Goal: Task Accomplishment & Management: Manage account settings

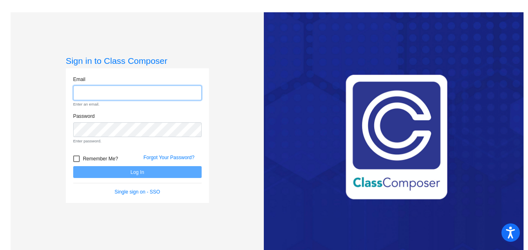
type input "[EMAIL_ADDRESS][DOMAIN_NAME]"
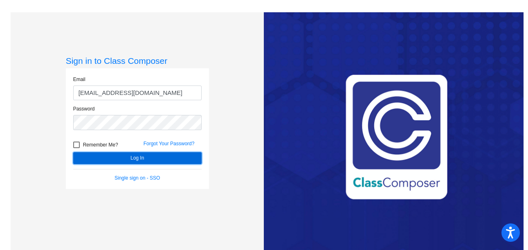
click at [154, 160] on button "Log In" at bounding box center [137, 158] width 128 height 12
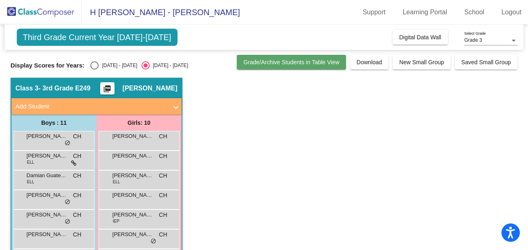
click at [267, 65] on span "Grade/Archive Students in Table View" at bounding box center [291, 62] width 96 height 7
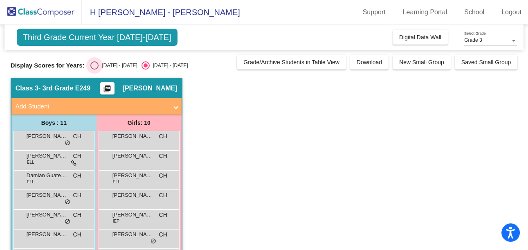
click at [94, 66] on div "Select an option" at bounding box center [94, 65] width 8 height 8
click at [94, 70] on input "[DATE] - [DATE]" at bounding box center [94, 70] width 0 height 0
radio input "true"
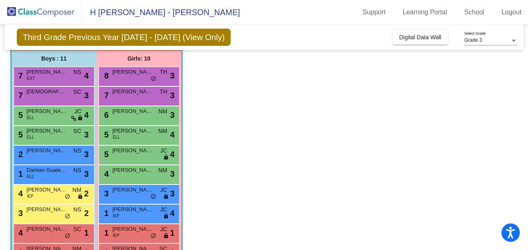
scroll to position [65, 0]
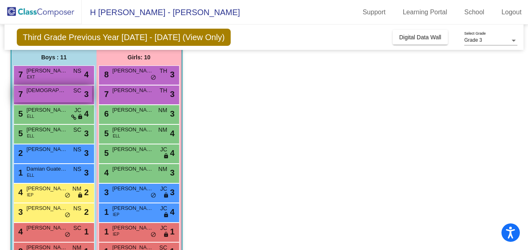
click at [51, 88] on span "[DEMOGRAPHIC_DATA][PERSON_NAME]" at bounding box center [47, 90] width 41 height 8
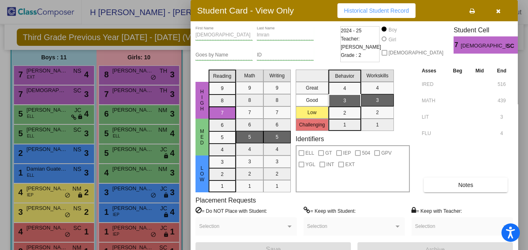
click at [500, 11] on icon "button" at bounding box center [498, 11] width 5 height 6
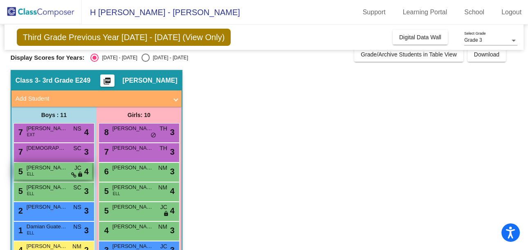
scroll to position [7, 0]
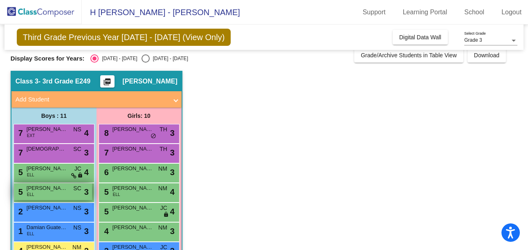
click at [44, 191] on span "[PERSON_NAME]" at bounding box center [47, 188] width 41 height 8
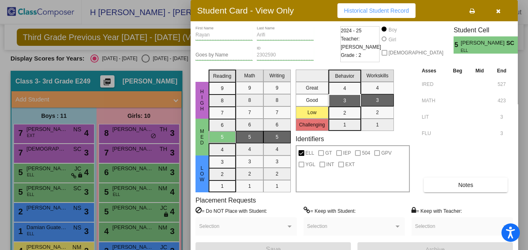
click at [185, 65] on div at bounding box center [264, 125] width 528 height 250
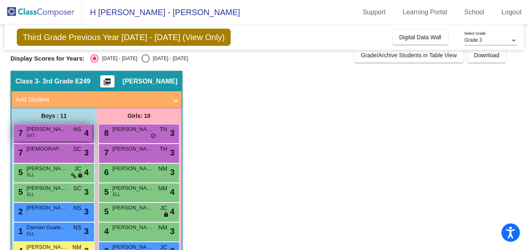
click at [40, 136] on div "7 [PERSON_NAME] EXT NS lock do_not_disturb_alt 4" at bounding box center [53, 132] width 78 height 17
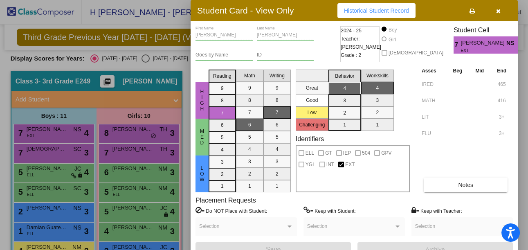
click at [187, 60] on div at bounding box center [264, 125] width 528 height 250
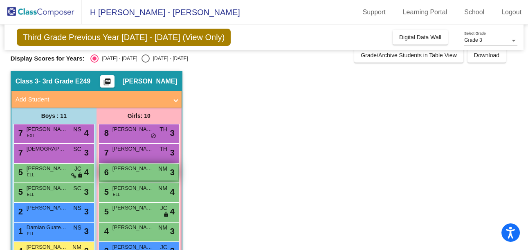
click at [139, 168] on span "[PERSON_NAME]" at bounding box center [133, 168] width 41 height 8
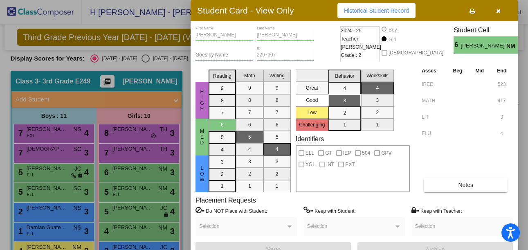
click at [185, 83] on div at bounding box center [264, 125] width 528 height 250
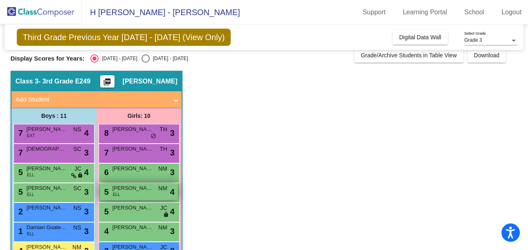
click at [137, 191] on span "[PERSON_NAME]" at bounding box center [133, 188] width 41 height 8
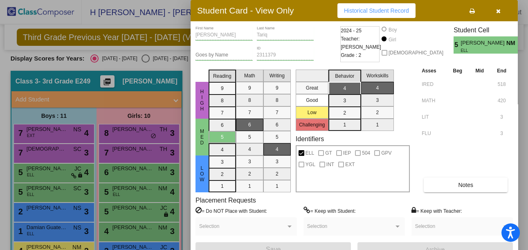
click at [186, 145] on div at bounding box center [264, 125] width 528 height 250
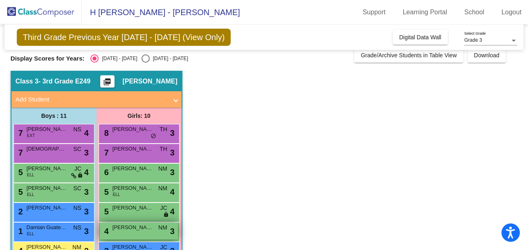
click at [130, 227] on span "[PERSON_NAME]" at bounding box center [133, 227] width 41 height 8
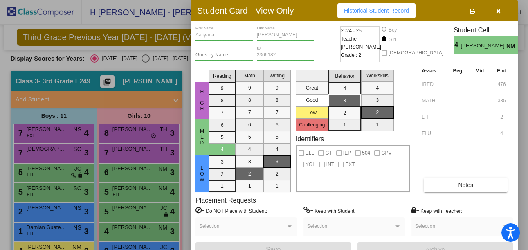
click at [185, 178] on div at bounding box center [264, 125] width 528 height 250
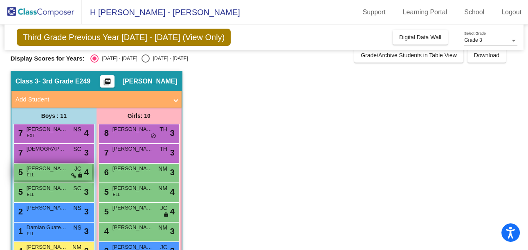
click at [57, 172] on div "5 [PERSON_NAME] [PERSON_NAME] lock do_not_disturb_alt 4" at bounding box center [53, 172] width 78 height 17
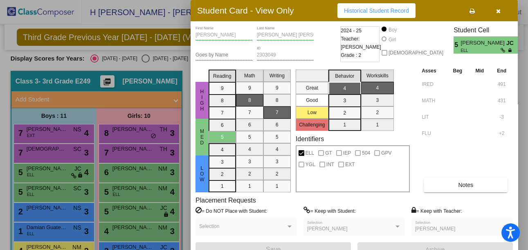
click at [188, 156] on div at bounding box center [264, 125] width 528 height 250
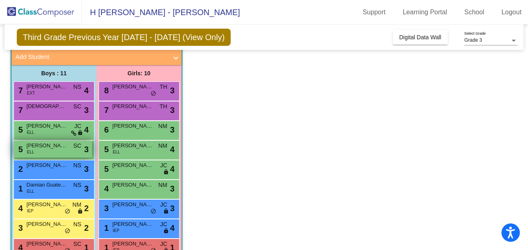
scroll to position [64, 0]
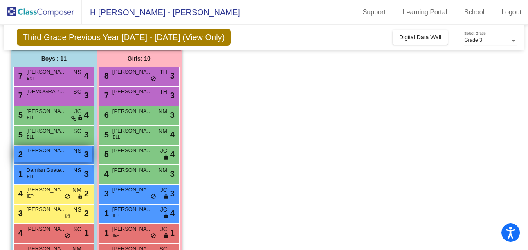
click at [61, 151] on span "[PERSON_NAME]" at bounding box center [47, 150] width 41 height 8
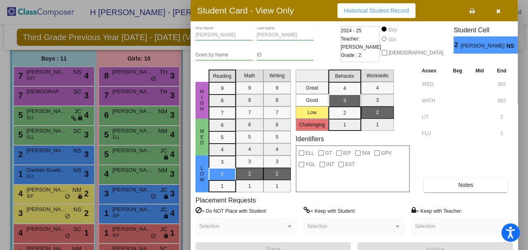
click at [183, 144] on div at bounding box center [264, 125] width 528 height 250
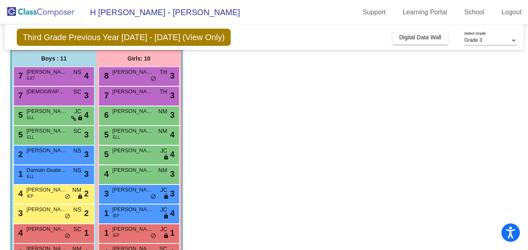
scroll to position [0, 0]
